Goal: Information Seeking & Learning: Check status

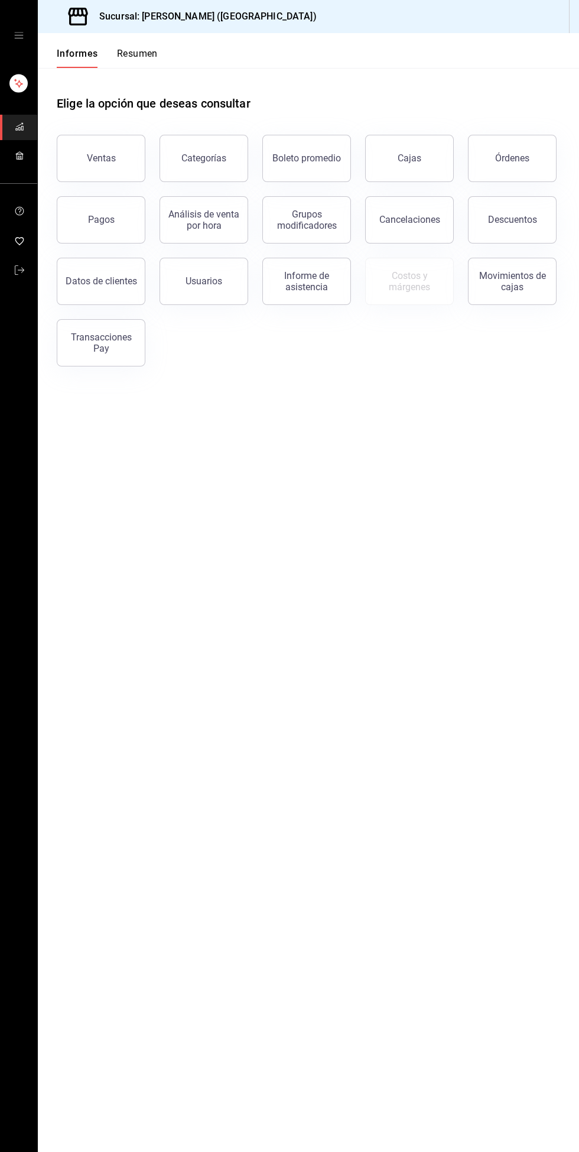
click at [317, 288] on font "Informe de asistencia" at bounding box center [306, 281] width 45 height 22
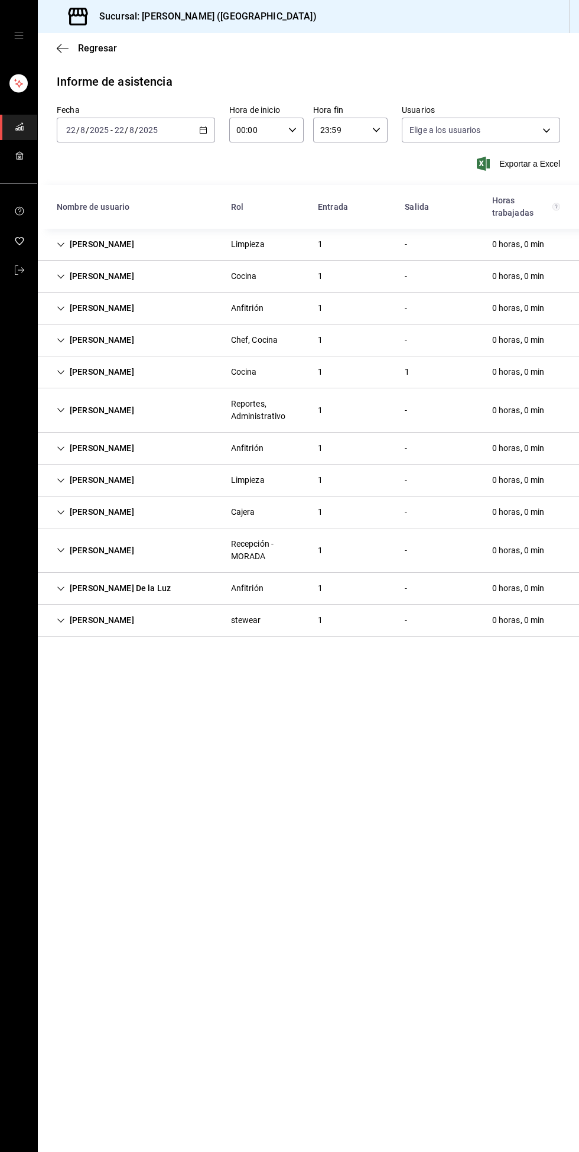
click at [255, 417] on div "Reportes, Administrativo" at bounding box center [265, 410] width 68 height 25
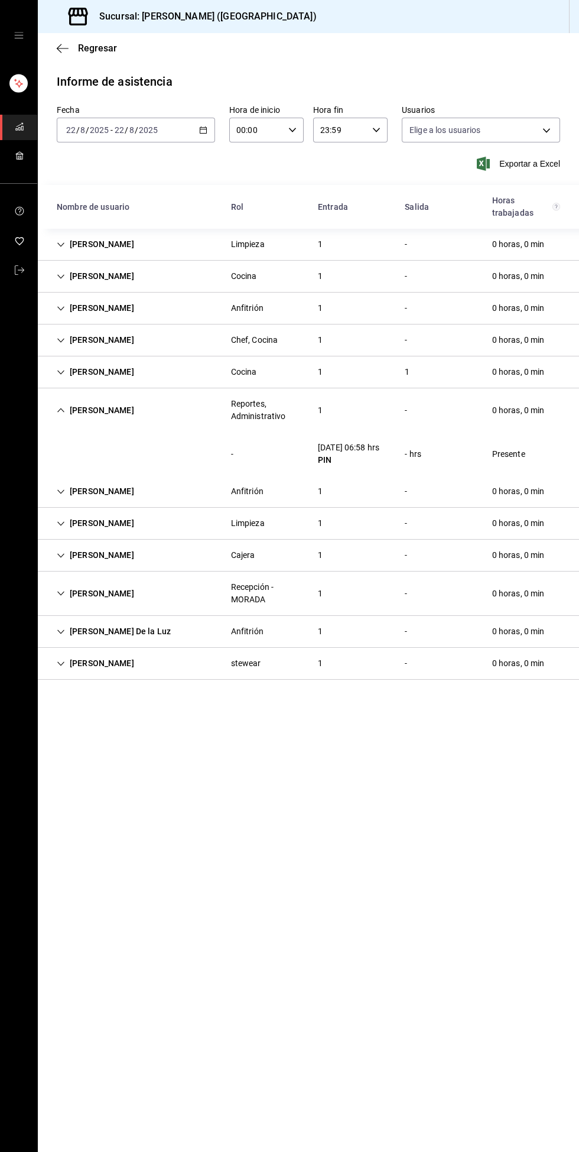
click at [266, 606] on div "Recepción - MORADA" at bounding box center [265, 593] width 68 height 25
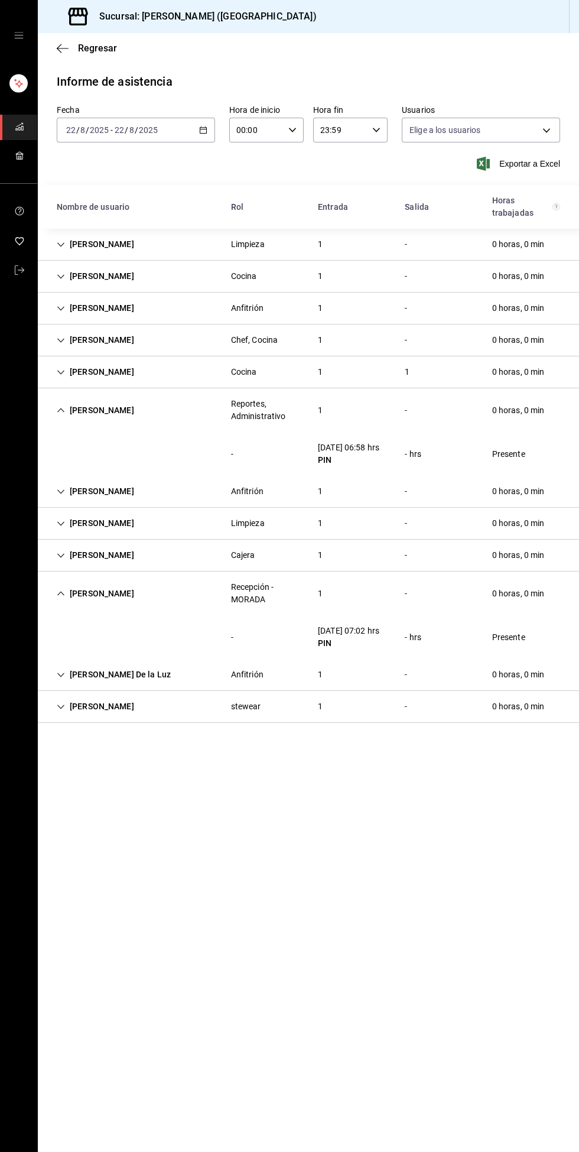
click at [52, 423] on div "[PERSON_NAME] Reportes, Administrativo 1 - 0 horas, 0 min" at bounding box center [308, 410] width 541 height 44
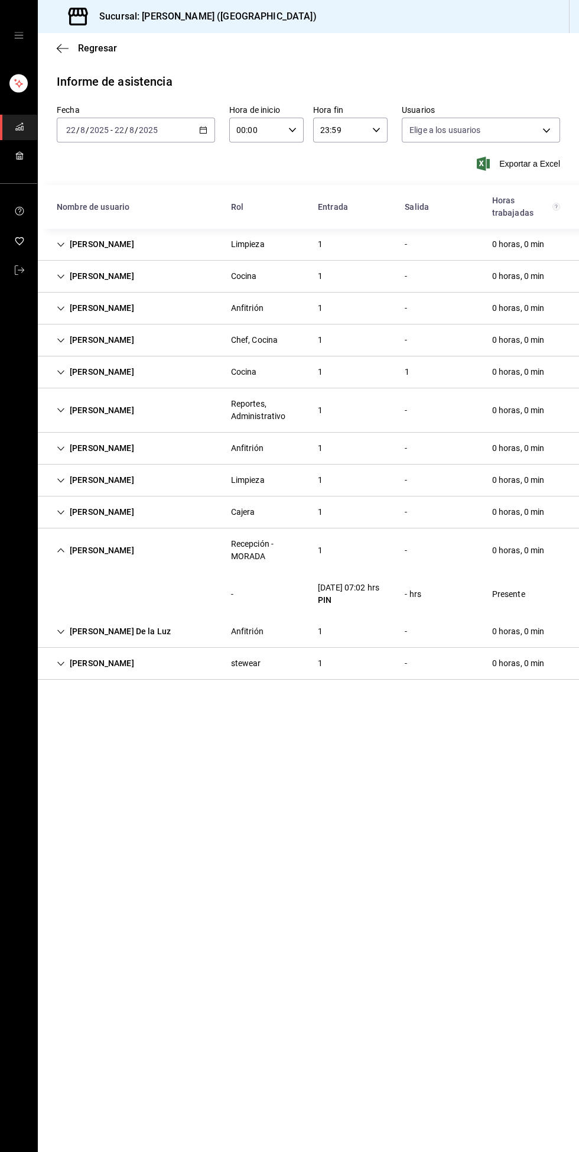
click at [61, 550] on icon "Cell" at bounding box center [61, 550] width 8 height 8
